Goal: Navigation & Orientation: Find specific page/section

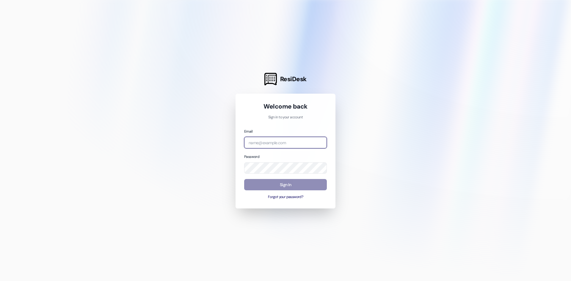
type input "[EMAIL_ADDRESS][DOMAIN_NAME]"
click at [289, 184] on button "Sign In" at bounding box center [285, 185] width 83 height 12
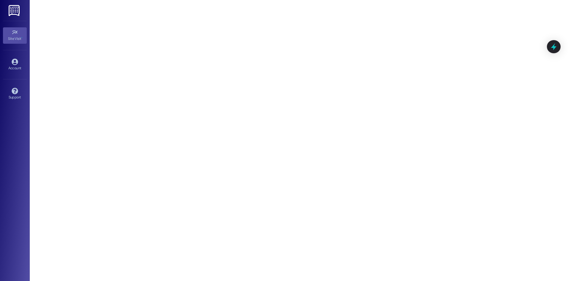
click at [15, 12] on img at bounding box center [15, 10] width 12 height 11
